Goal: Task Accomplishment & Management: Complete application form

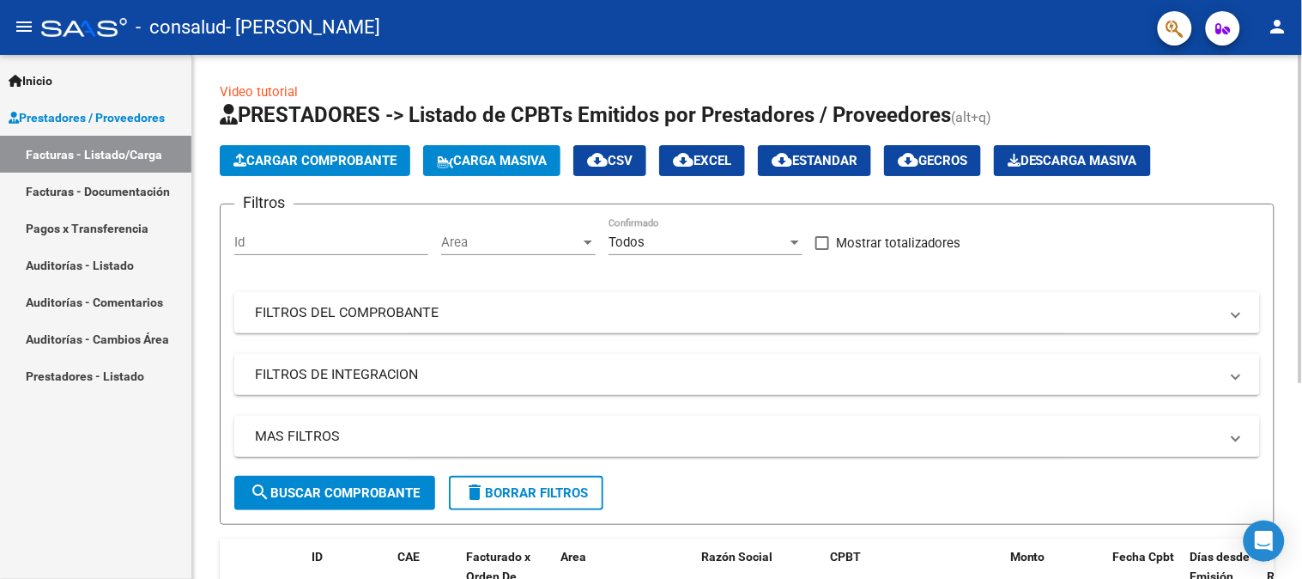
click at [544, 149] on button "Carga Masiva" at bounding box center [491, 160] width 137 height 31
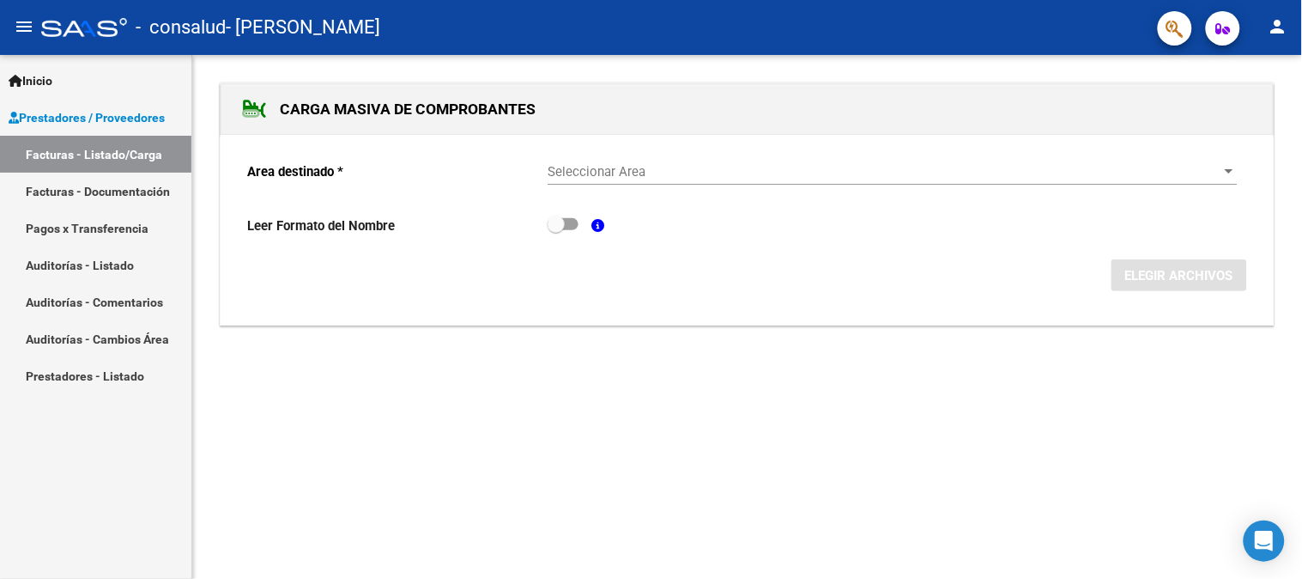
click at [104, 152] on link "Facturas - Listado/Carga" at bounding box center [95, 154] width 191 height 37
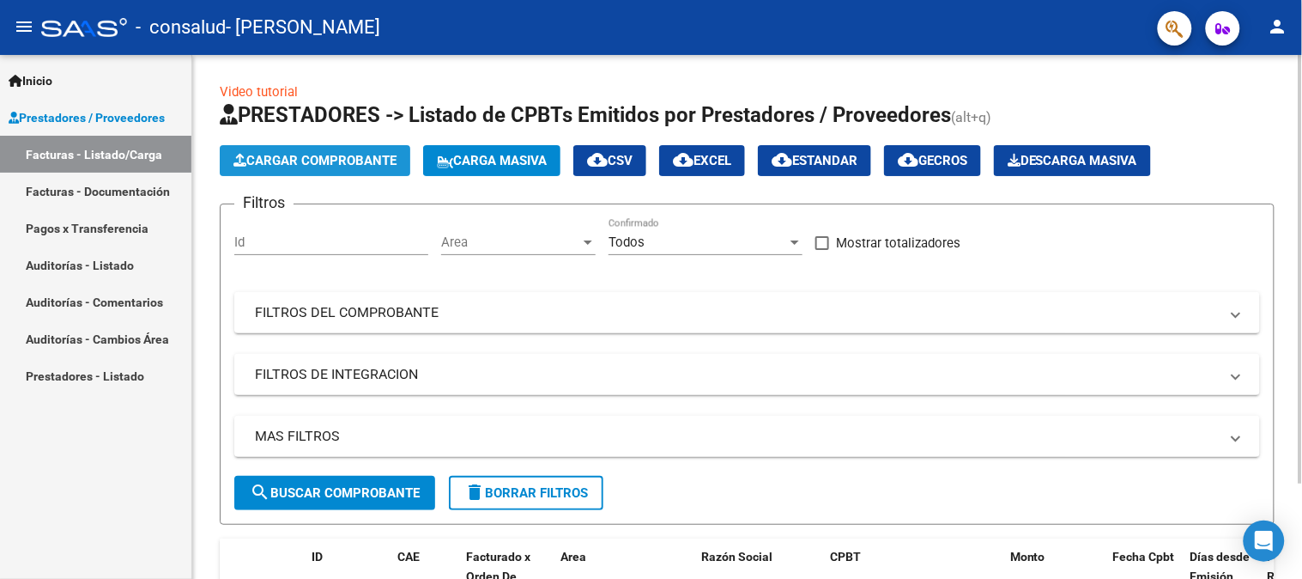
click at [267, 160] on span "Cargar Comprobante" at bounding box center [314, 160] width 163 height 15
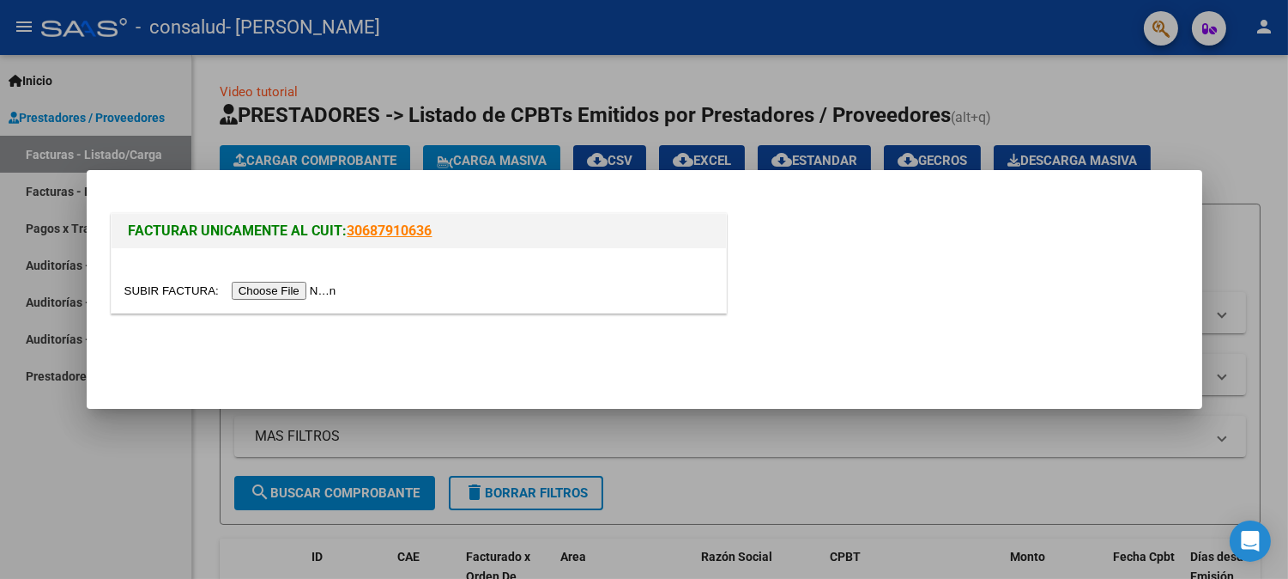
click at [278, 288] on input "file" at bounding box center [232, 291] width 217 height 18
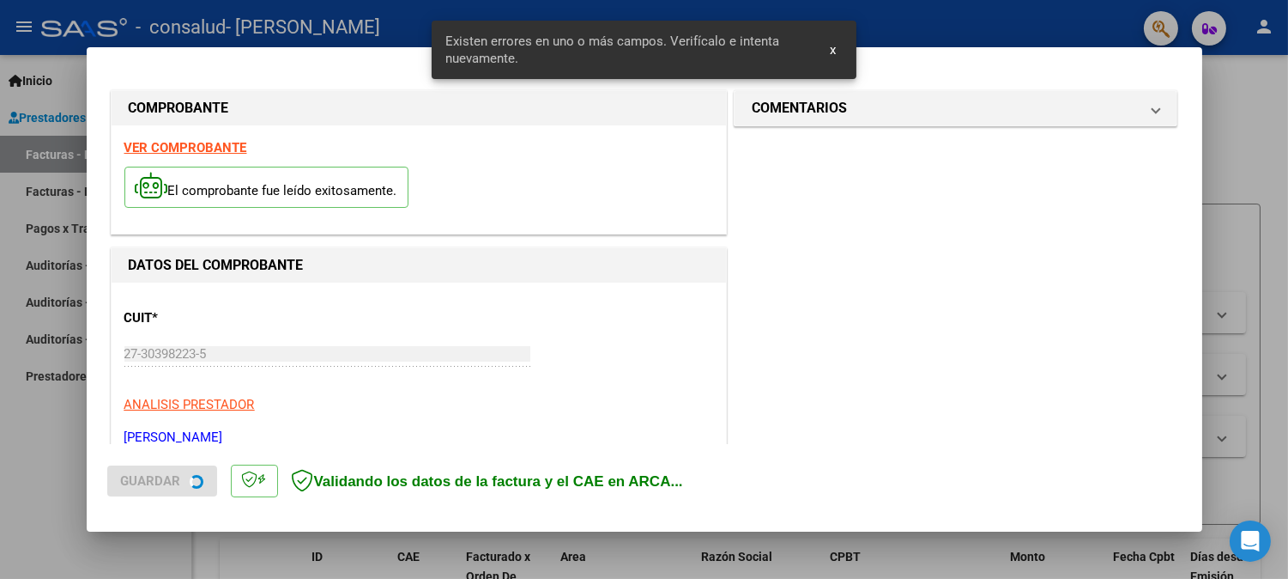
scroll to position [409, 0]
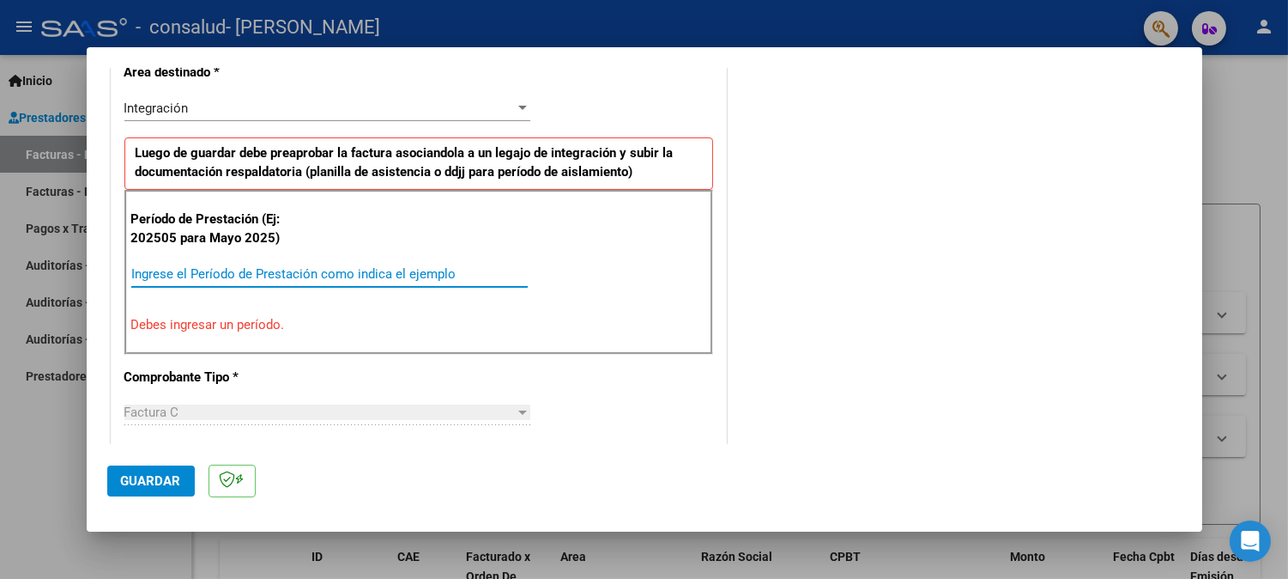
click at [255, 272] on input "Ingrese el Período de Prestación como indica el ejemplo" at bounding box center [329, 273] width 397 height 15
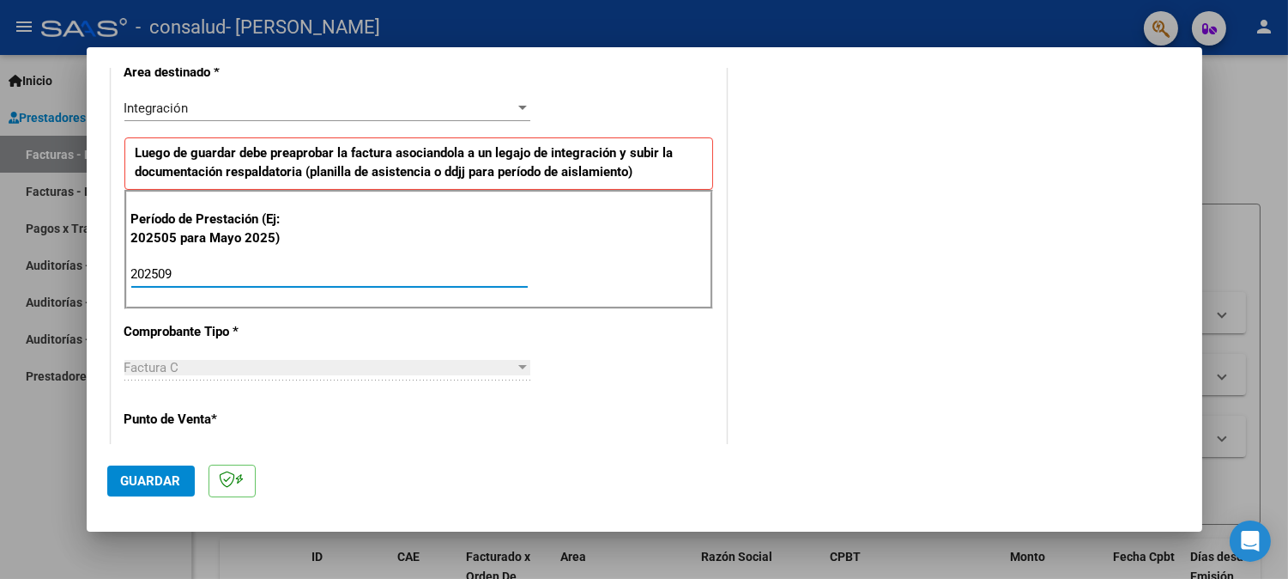
type input "202509"
click at [180, 481] on span "Guardar" at bounding box center [151, 480] width 60 height 15
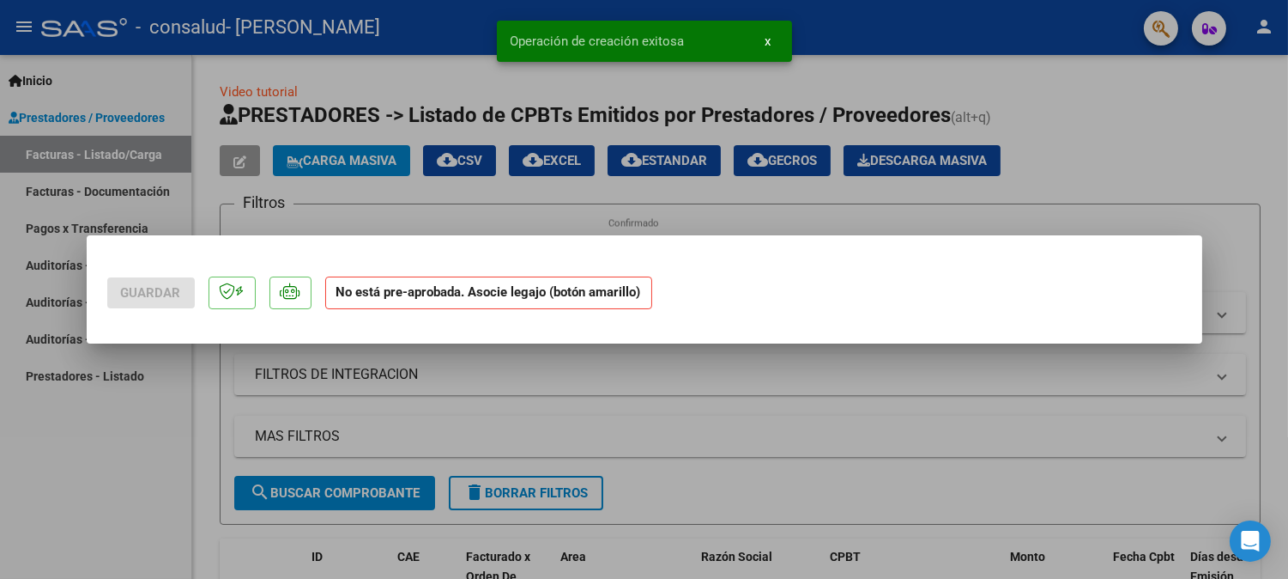
scroll to position [0, 0]
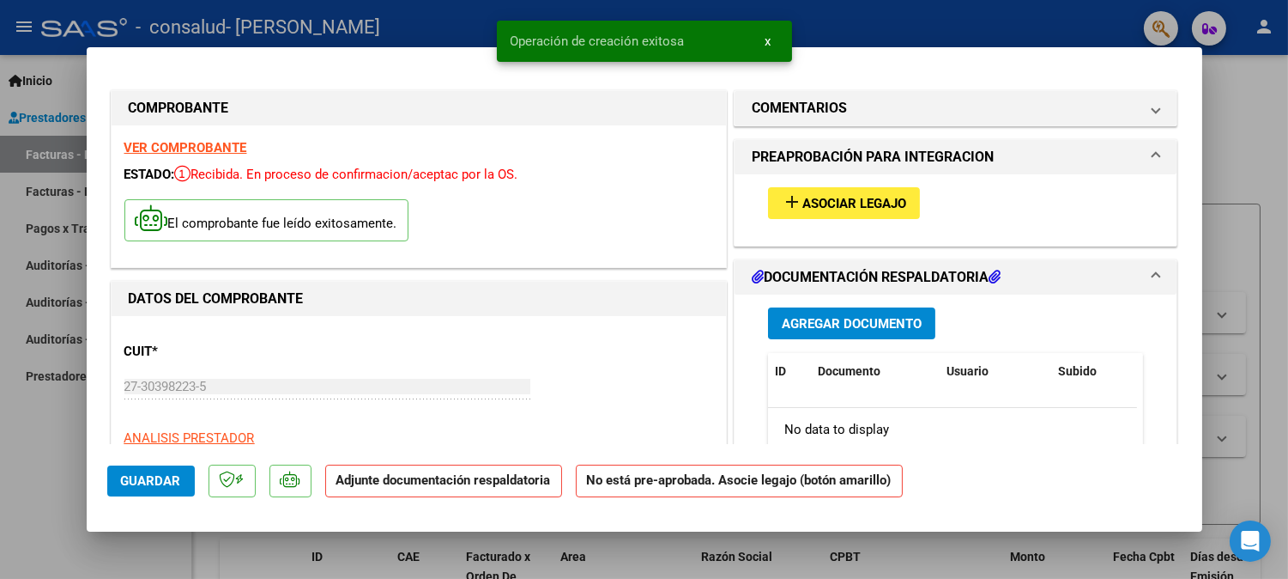
click at [830, 318] on span "Agregar Documento" at bounding box center [852, 323] width 140 height 15
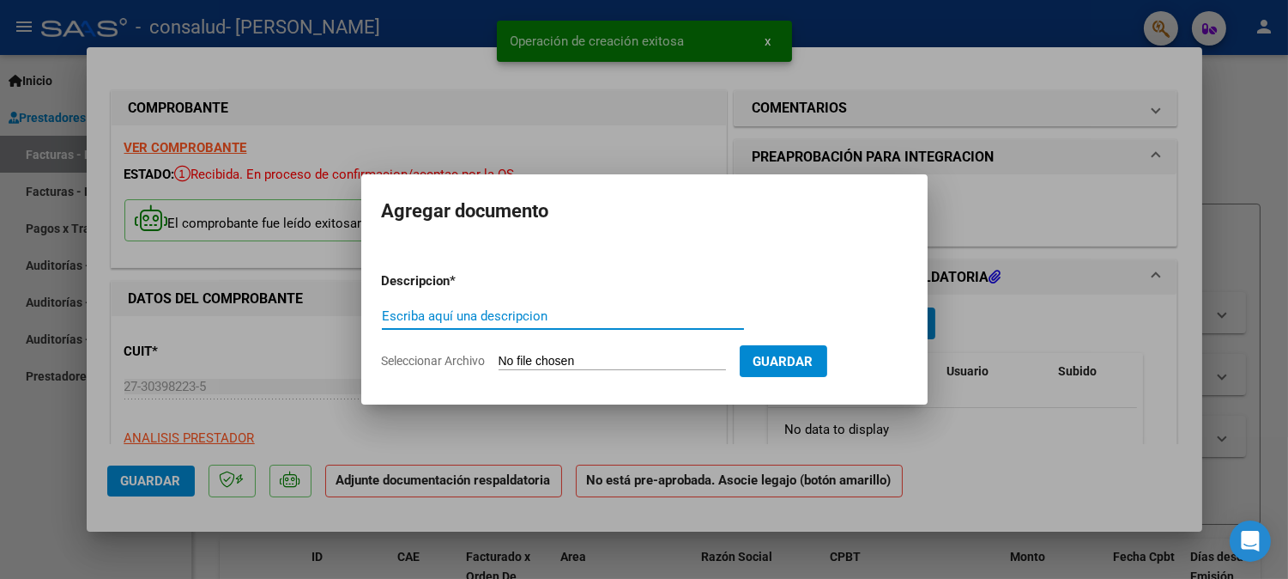
click at [589, 364] on input "Seleccionar Archivo" at bounding box center [612, 362] width 227 height 16
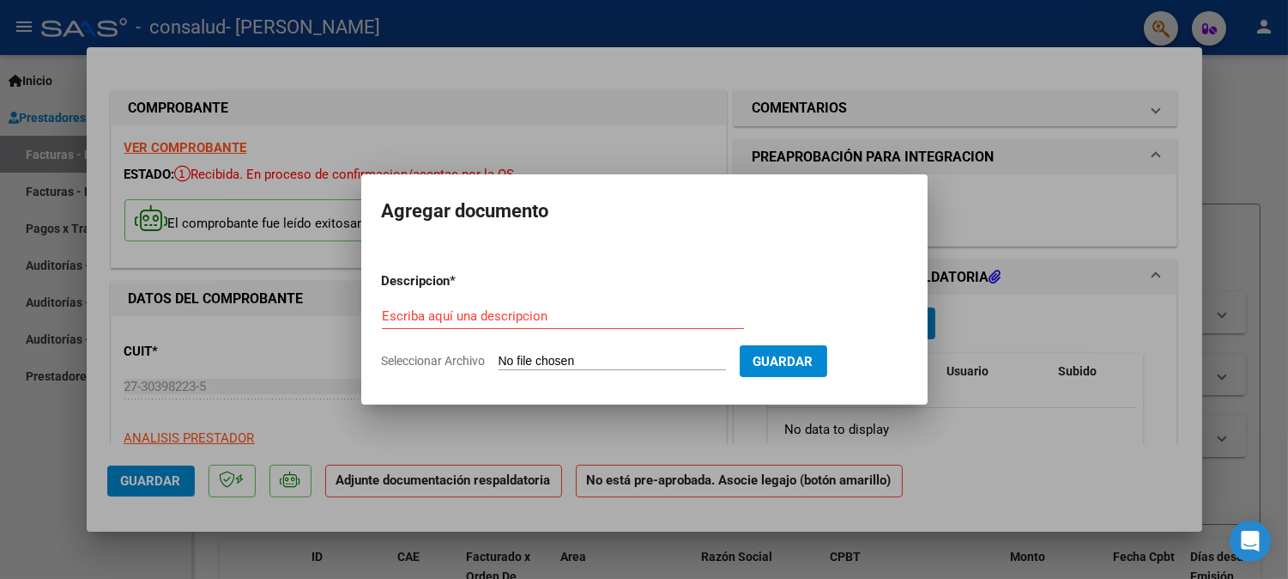
click at [579, 362] on input "Seleccionar Archivo" at bounding box center [612, 362] width 227 height 16
type input "C:\fakepath\[PERSON_NAME].asistencia.pdf"
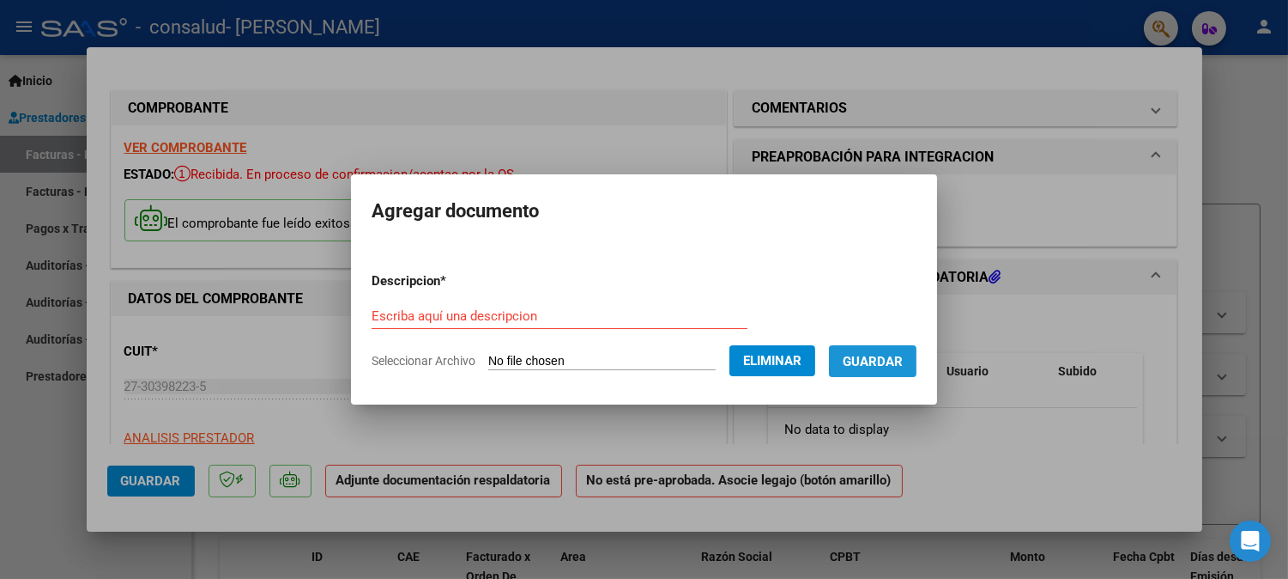
click at [910, 373] on button "Guardar" at bounding box center [873, 361] width 88 height 32
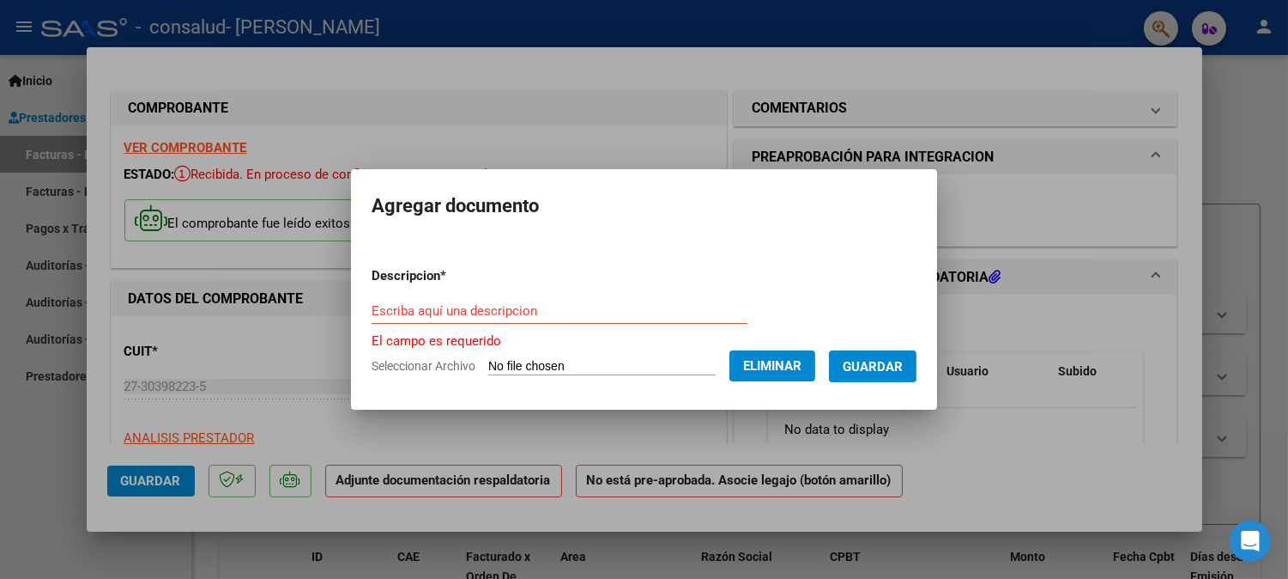
click at [430, 322] on div "Escriba aquí una descripcion" at bounding box center [560, 311] width 376 height 26
click at [450, 306] on input "Escriba aquí una descripcion" at bounding box center [560, 310] width 376 height 15
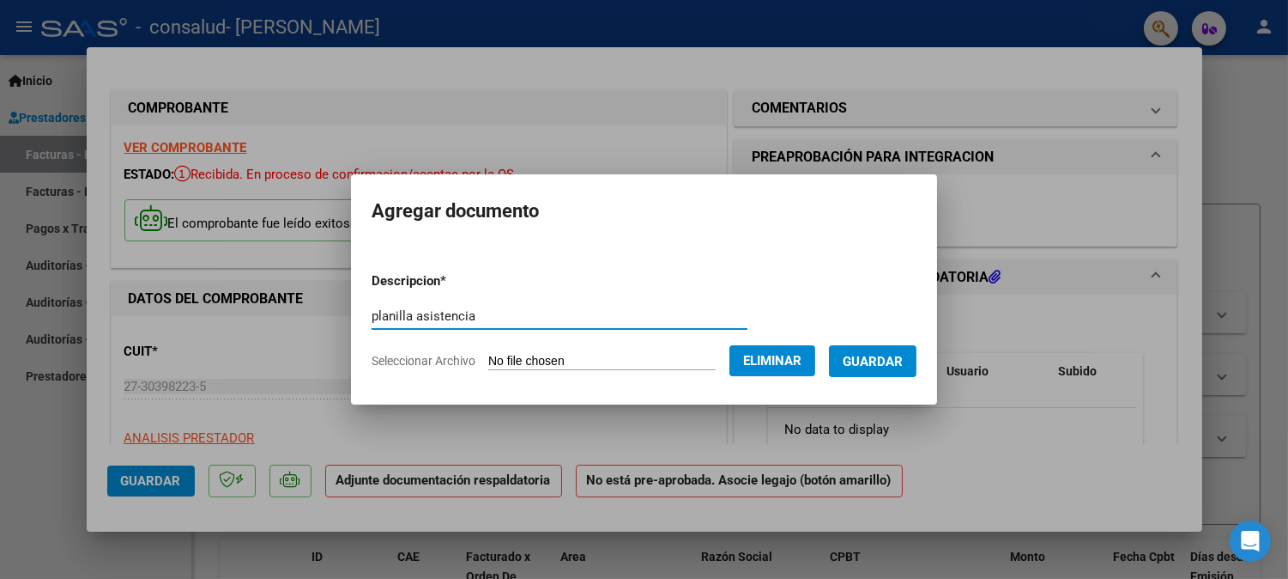
type input "planilla asistencia"
click at [900, 355] on span "Guardar" at bounding box center [873, 361] width 60 height 15
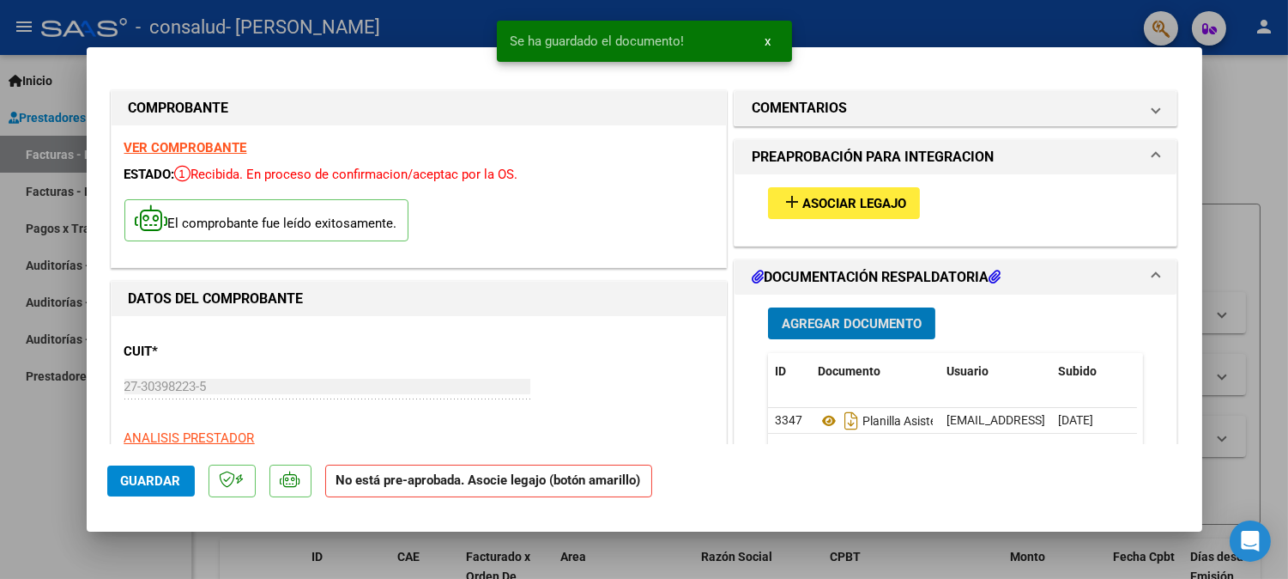
click at [152, 473] on span "Guardar" at bounding box center [151, 480] width 60 height 15
click at [768, 38] on span "x" at bounding box center [769, 40] width 6 height 15
